Goal: Information Seeking & Learning: Learn about a topic

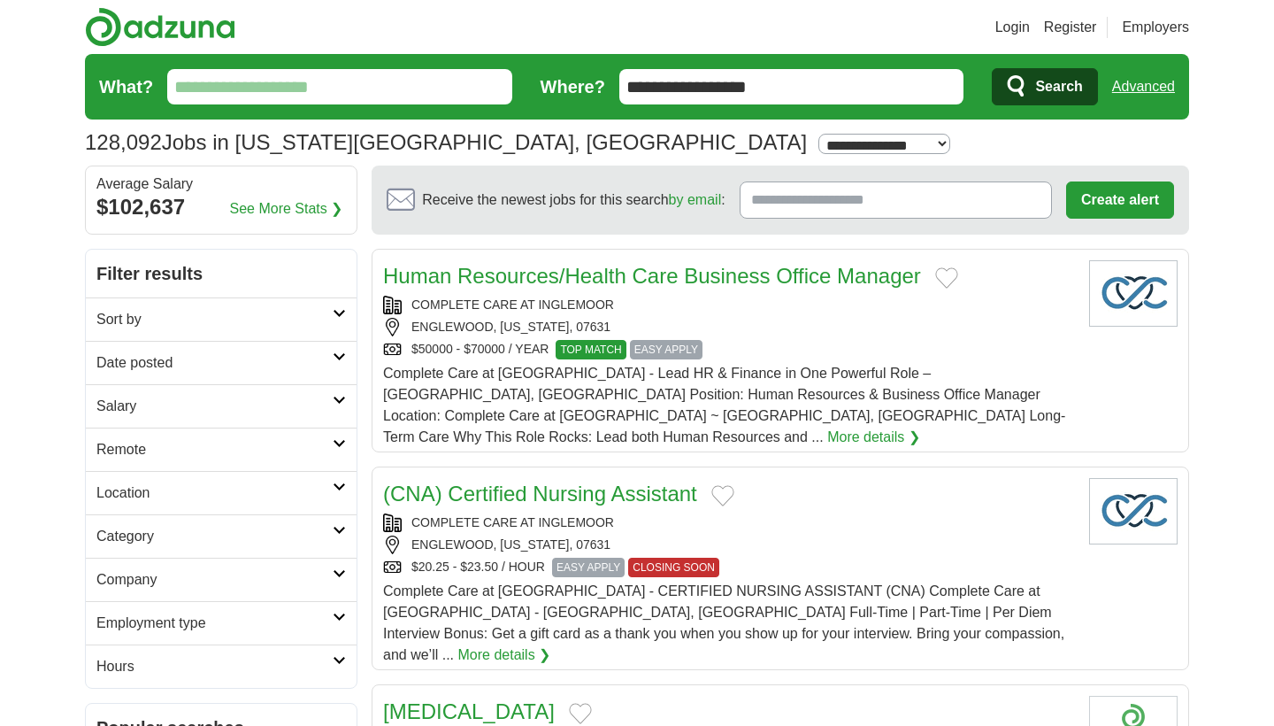
click at [345, 78] on input "What?" at bounding box center [339, 86] width 345 height 35
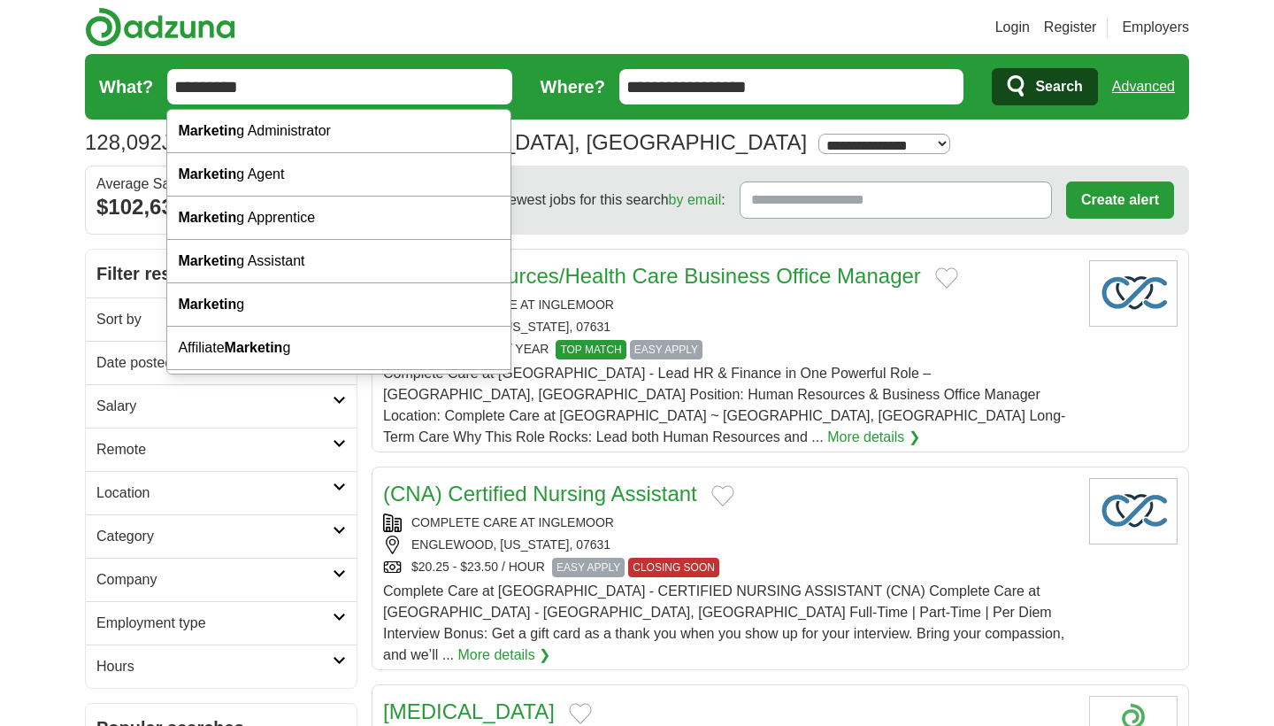
type input "*********"
click at [1044, 87] on button "Search" at bounding box center [1044, 86] width 105 height 37
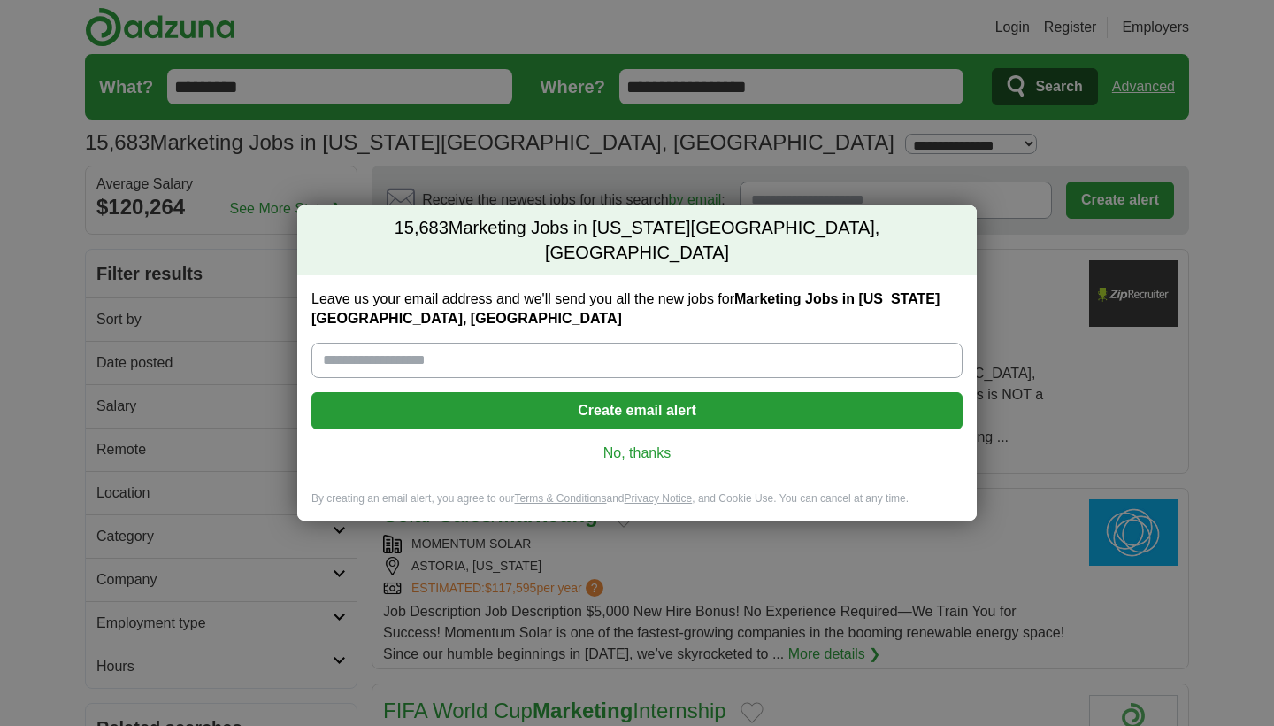
click at [633, 450] on link "No, thanks" at bounding box center [637, 452] width 623 height 19
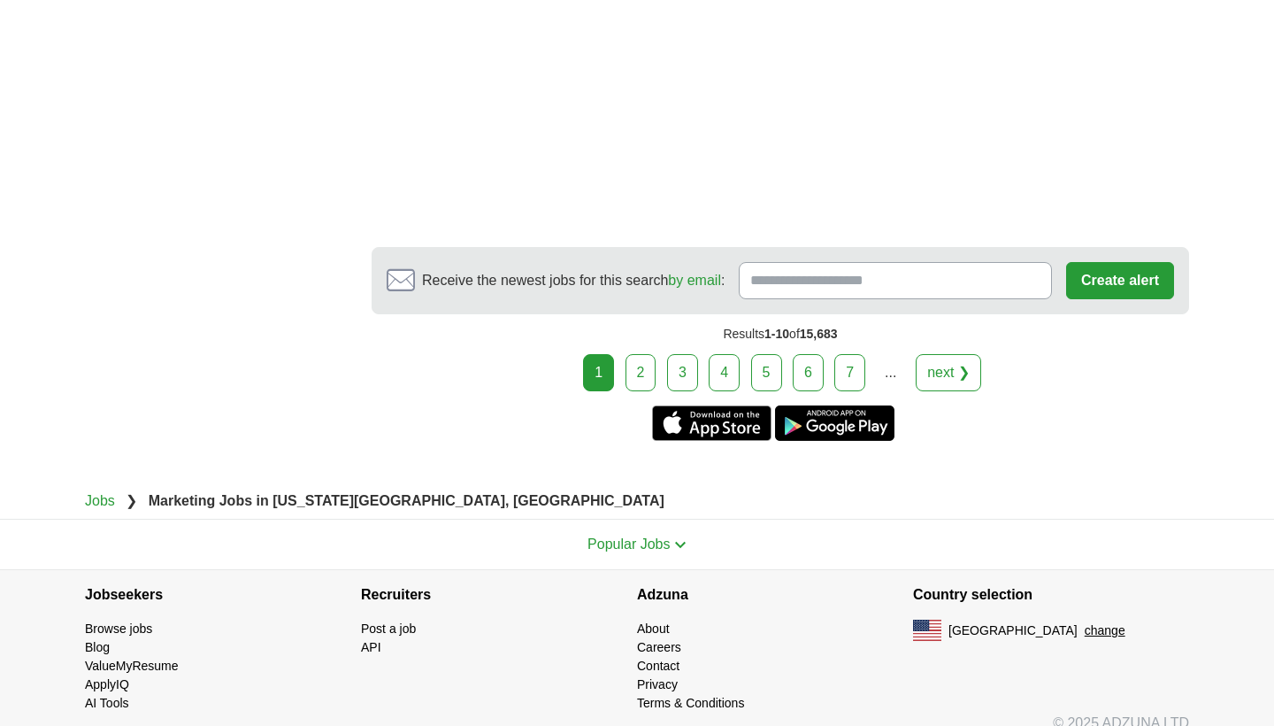
scroll to position [3531, 0]
click at [644, 355] on link "2" at bounding box center [641, 373] width 31 height 37
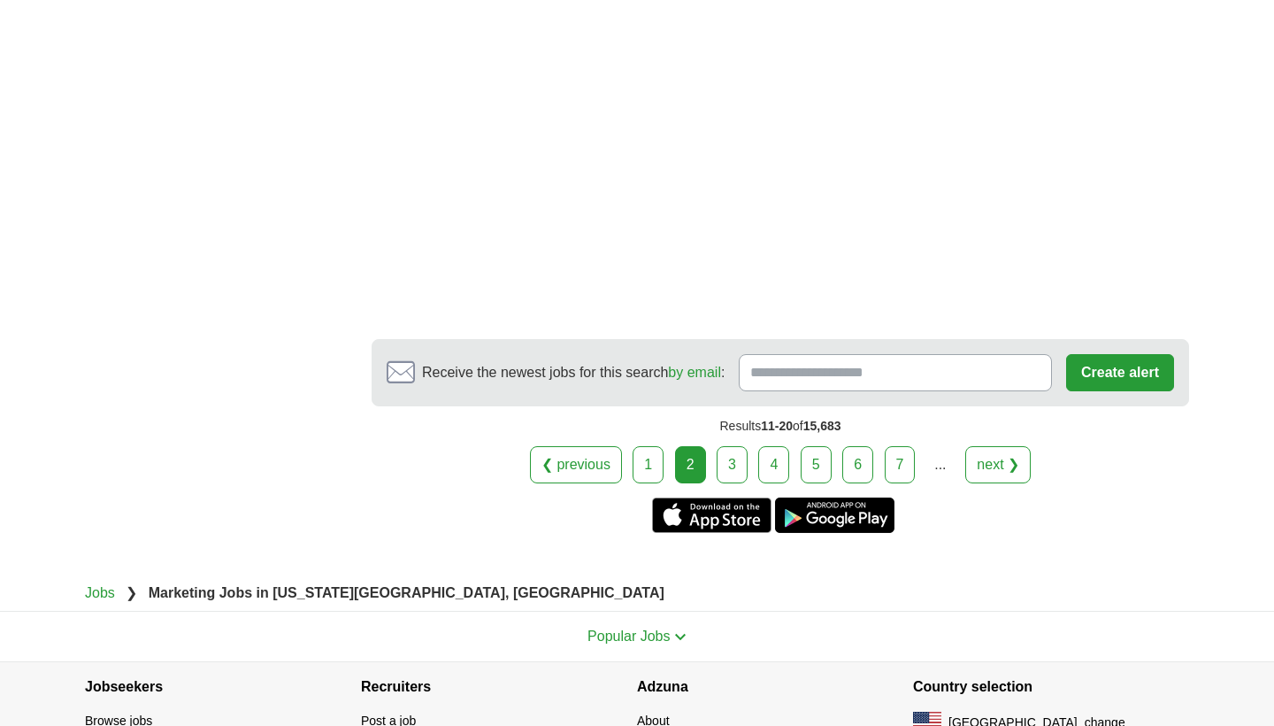
scroll to position [3383, 0]
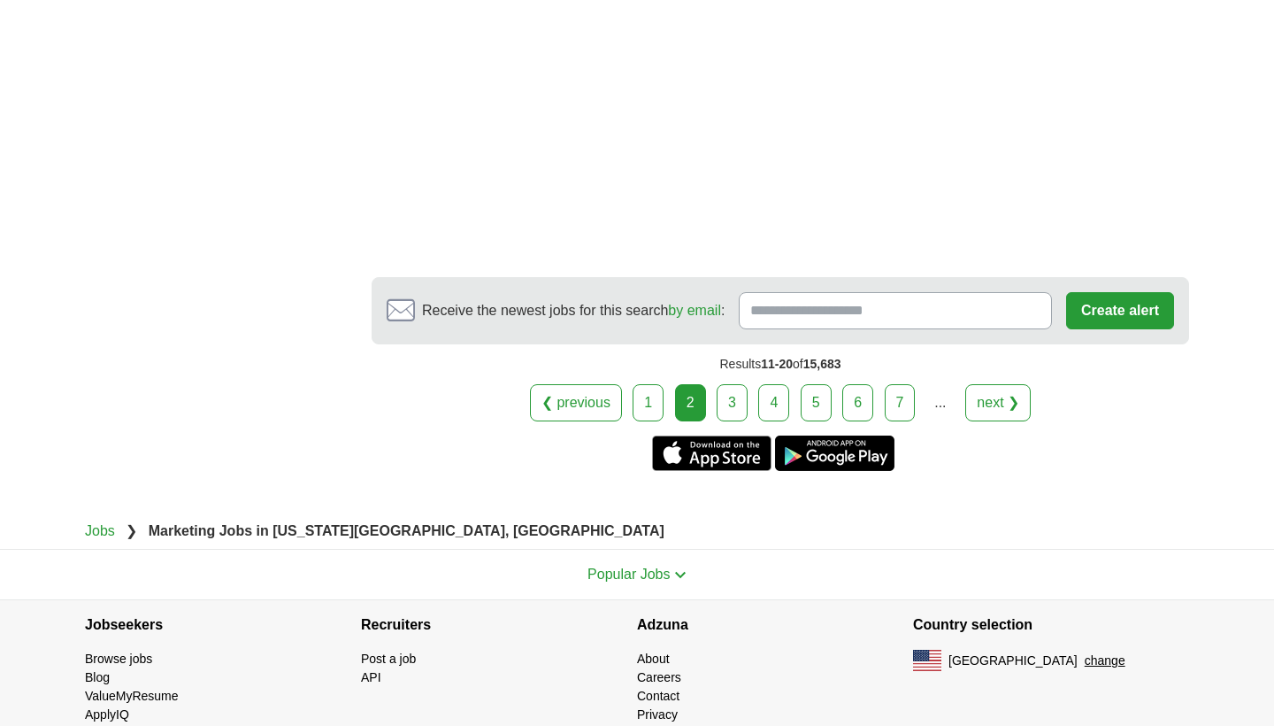
click at [727, 410] on link "3" at bounding box center [732, 402] width 31 height 37
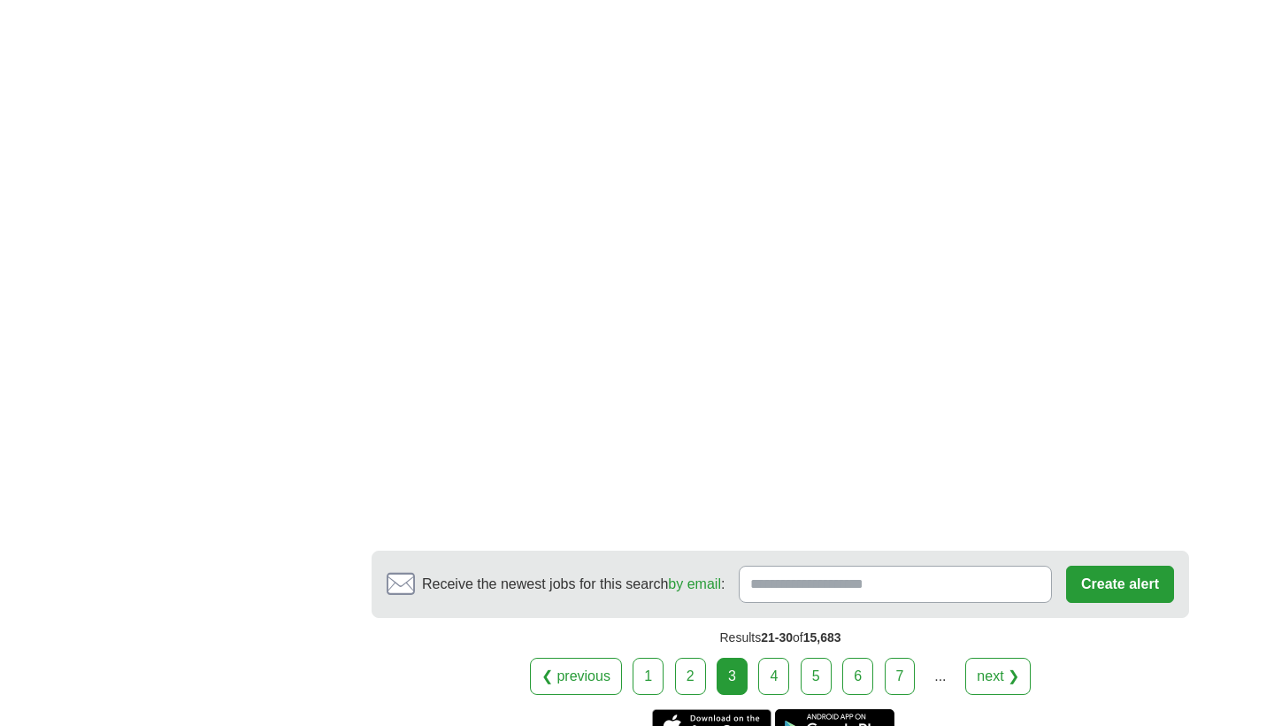
scroll to position [3252, 0]
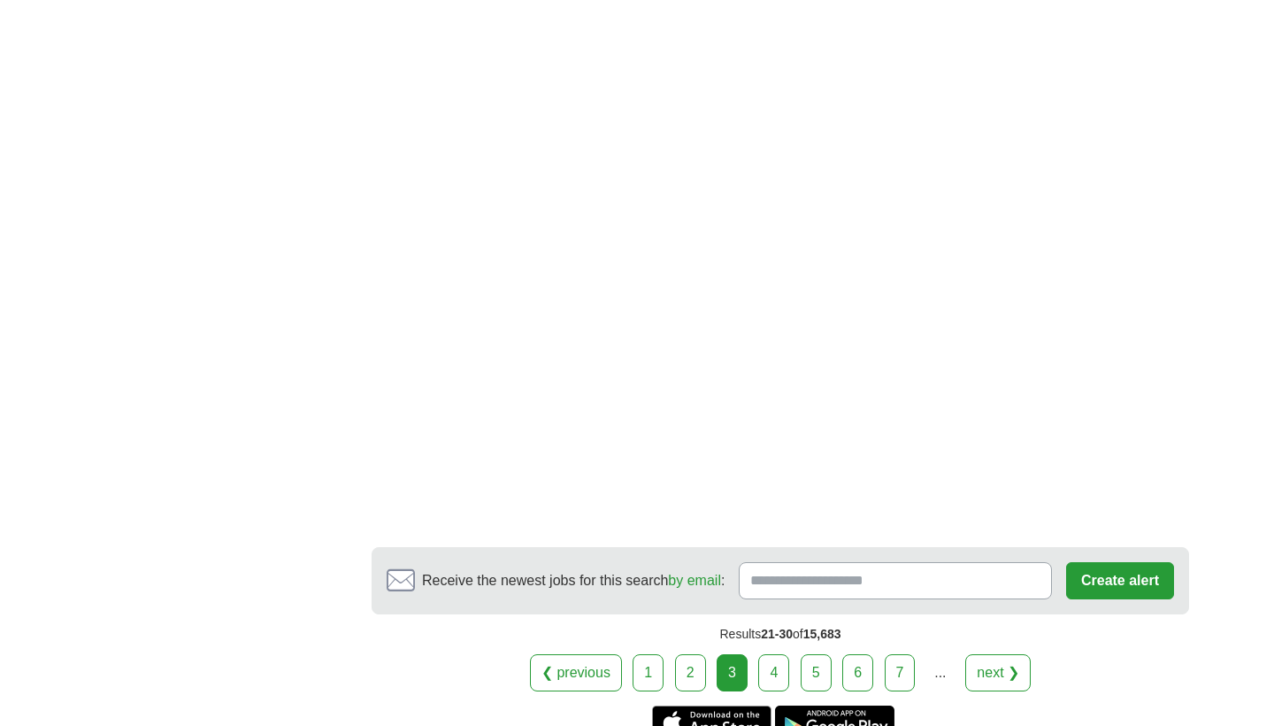
click at [773, 678] on link "4" at bounding box center [773, 672] width 31 height 37
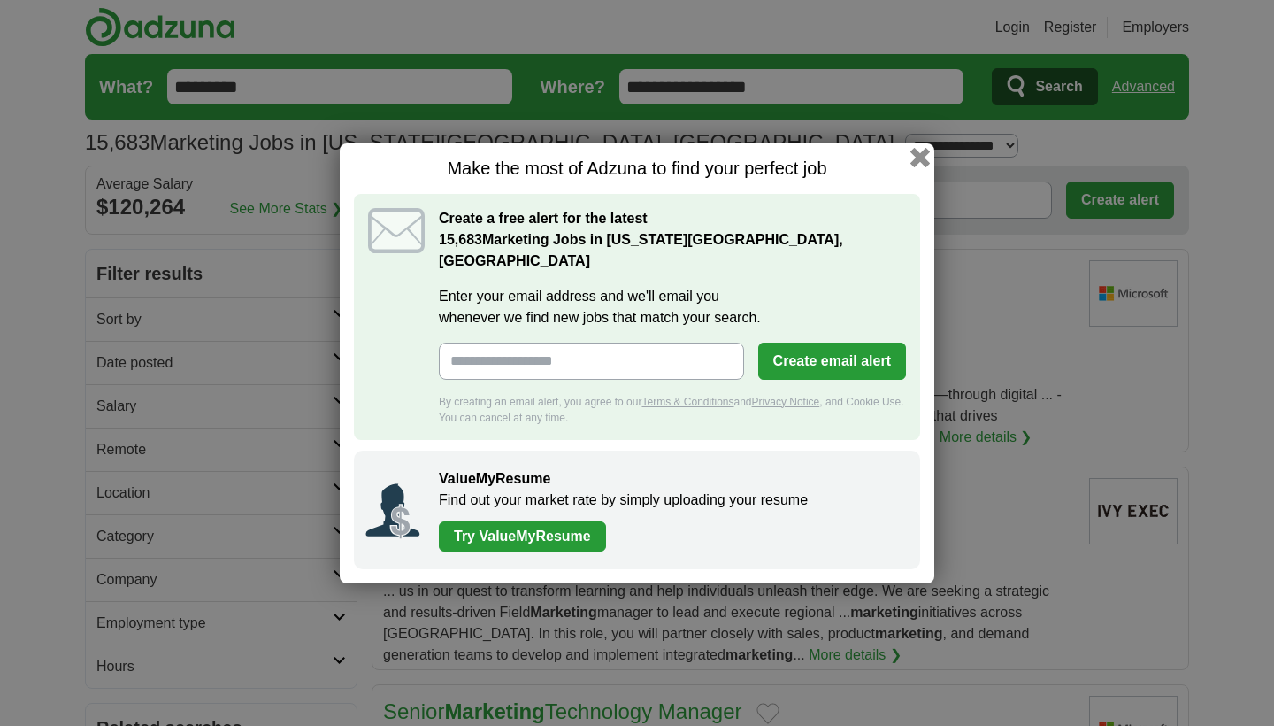
click at [919, 166] on button "button" at bounding box center [920, 156] width 19 height 19
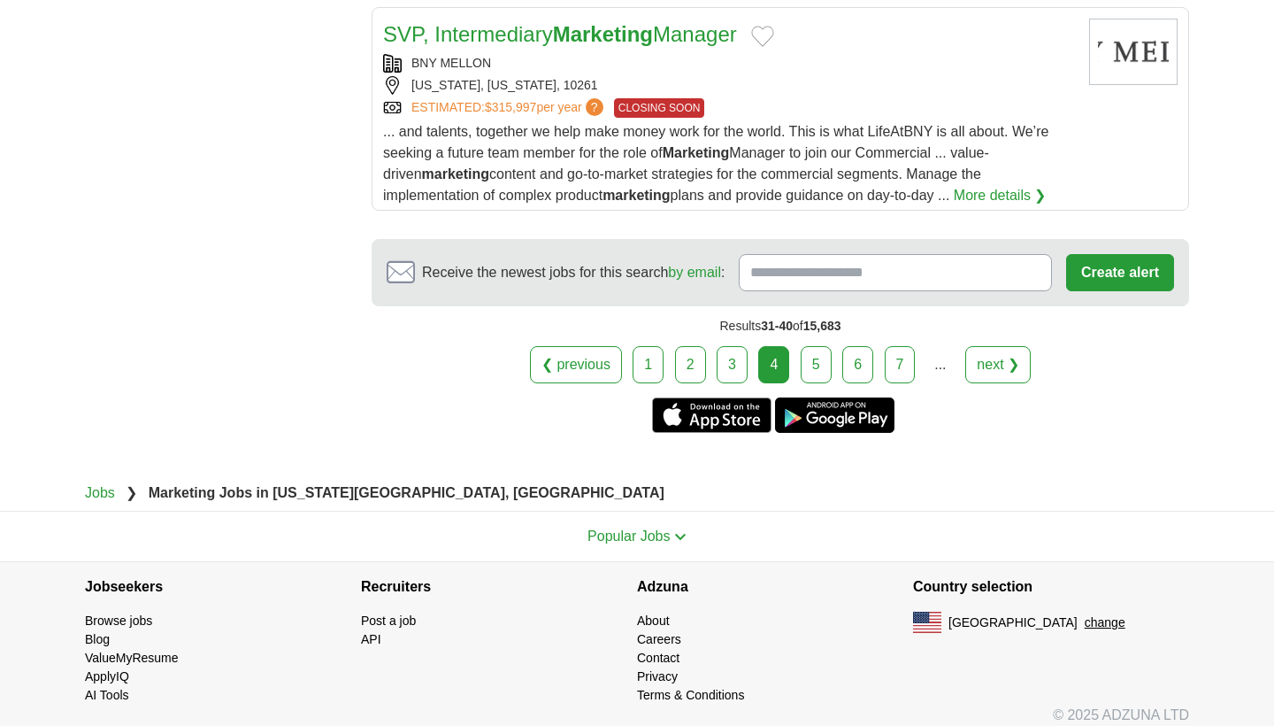
scroll to position [2353, 0]
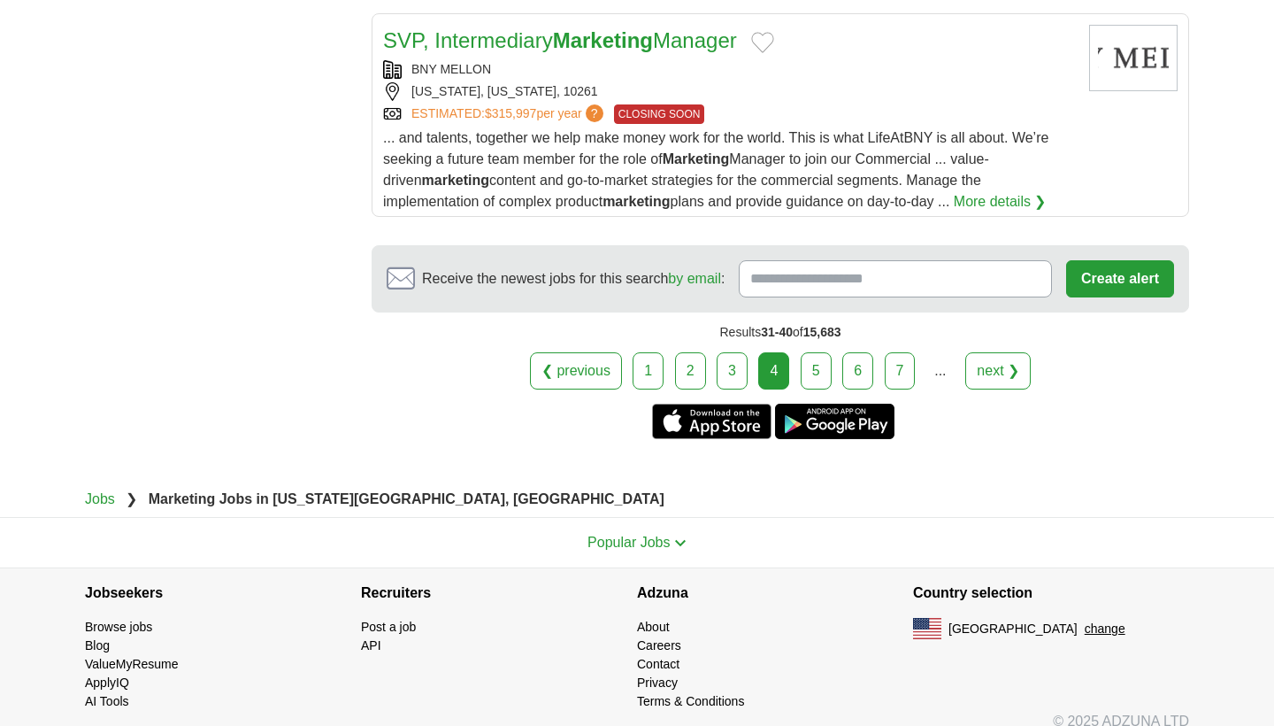
click at [819, 381] on link "5" at bounding box center [816, 370] width 31 height 37
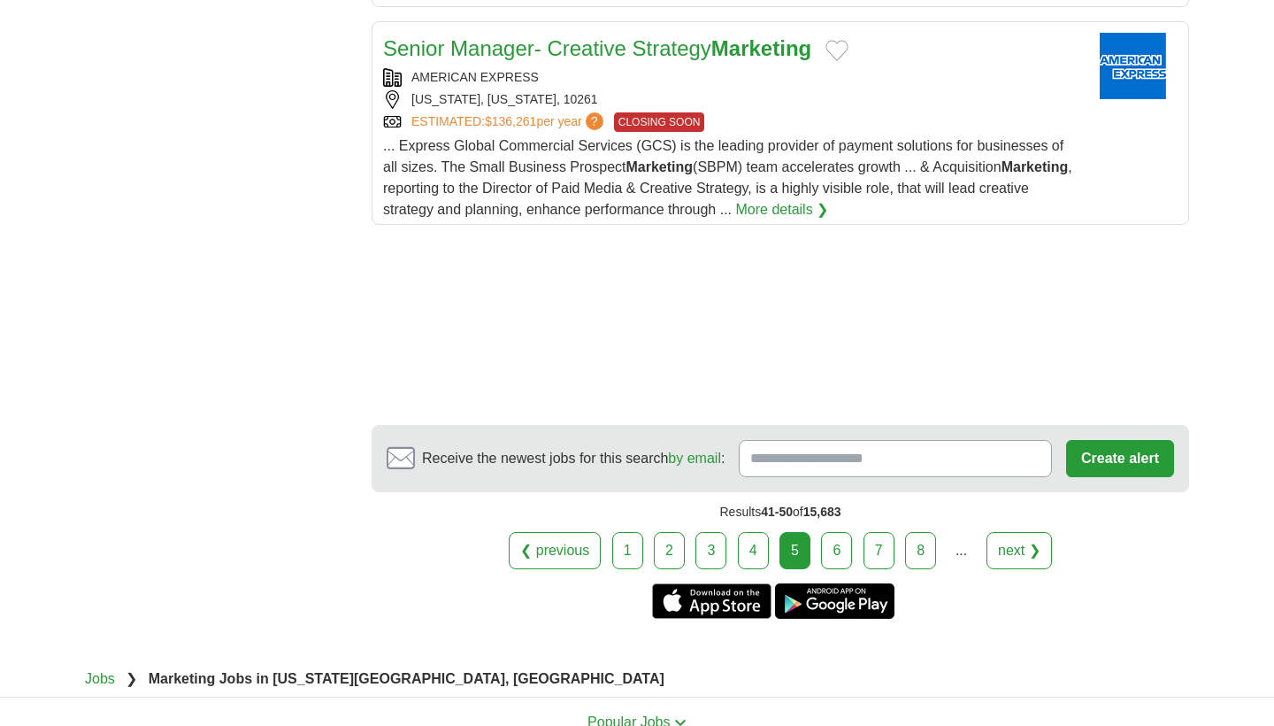
scroll to position [2360, 0]
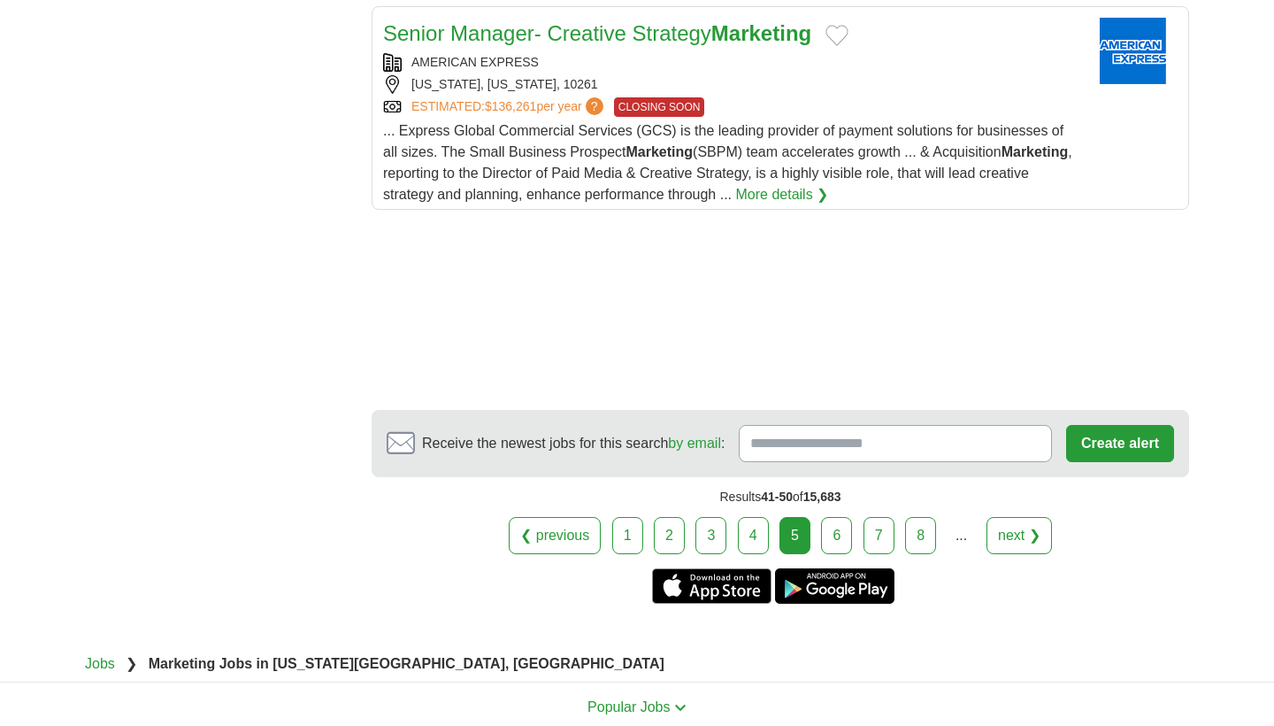
click at [841, 535] on link "6" at bounding box center [836, 535] width 31 height 37
